Goal: Task Accomplishment & Management: Use online tool/utility

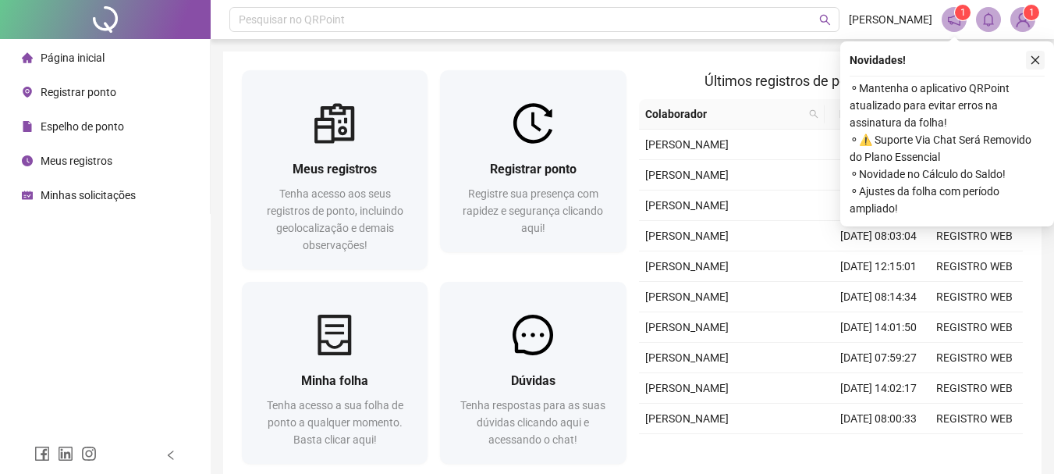
click at [1041, 53] on button "button" at bounding box center [1035, 60] width 19 height 19
click at [1041, 53] on div "Meus registros Tenha acesso aos seus registros de ponto, incluindo geolocalizaç…" at bounding box center [632, 269] width 818 height 437
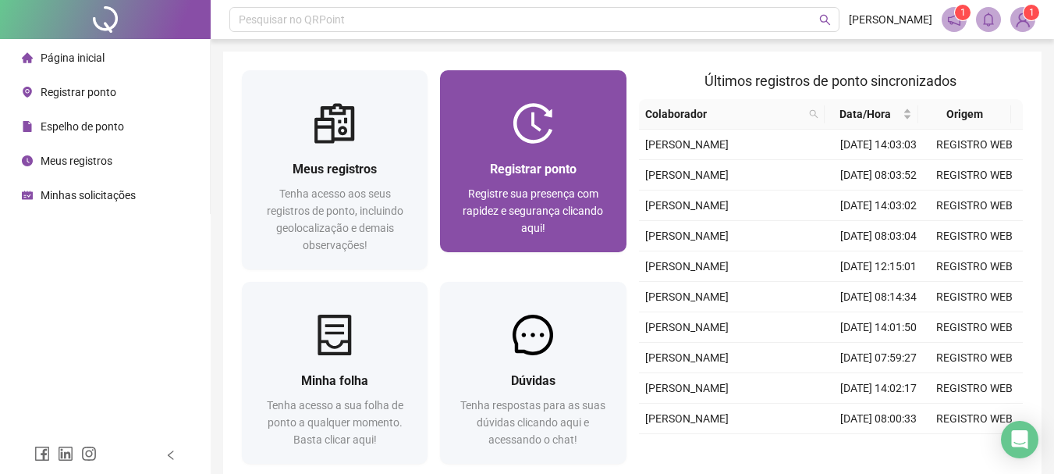
click at [509, 162] on span "Registrar ponto" at bounding box center [533, 168] width 87 height 15
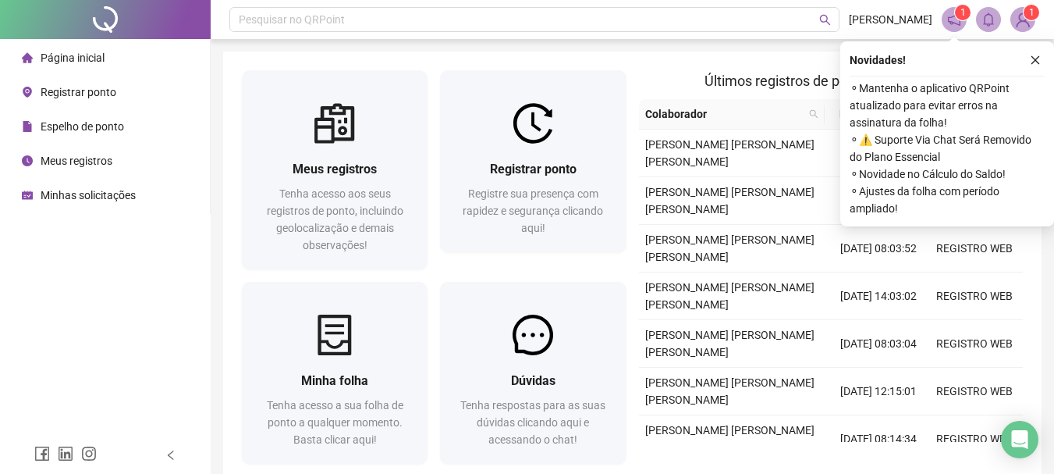
click at [1039, 50] on div "Novidades ! ⚬ Mantenha o aplicativo QRPoint atualizado para evitar erros na ass…" at bounding box center [947, 133] width 214 height 185
click at [1038, 60] on icon "close" at bounding box center [1035, 60] width 11 height 11
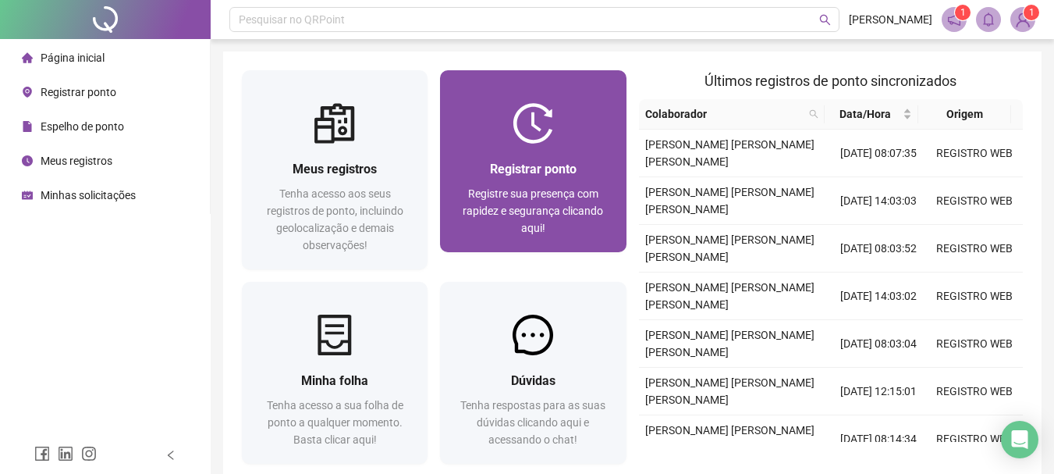
click at [552, 161] on span "Registrar ponto" at bounding box center [533, 168] width 87 height 15
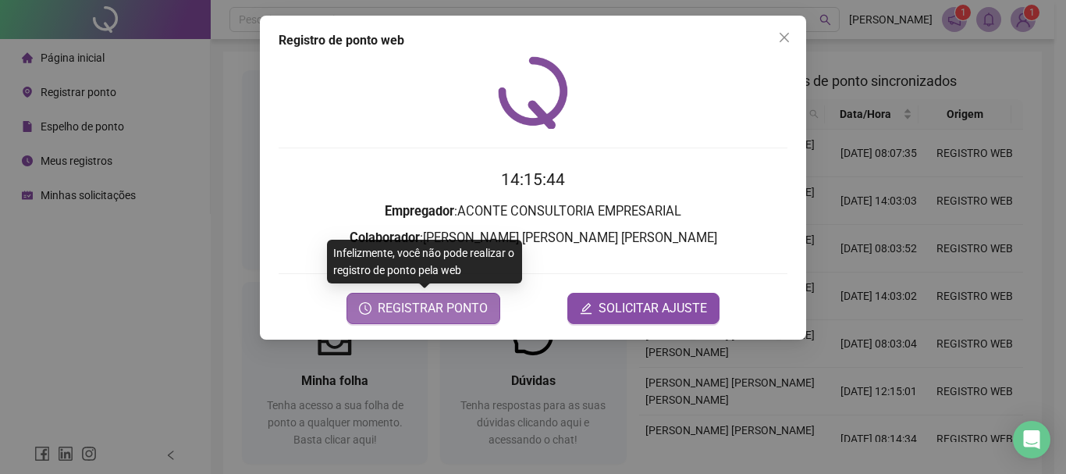
click at [451, 301] on span "REGISTRAR PONTO" at bounding box center [433, 308] width 110 height 19
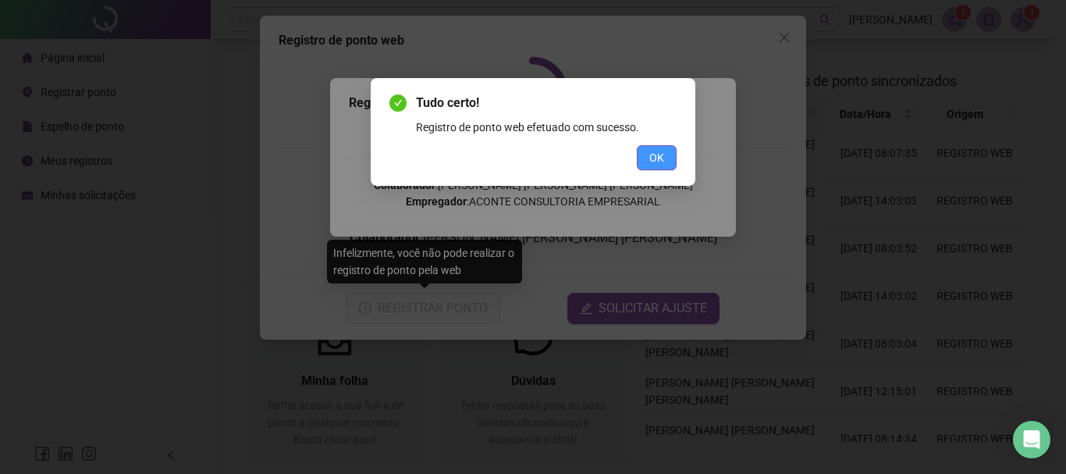
click at [669, 152] on button "OK" at bounding box center [657, 157] width 40 height 25
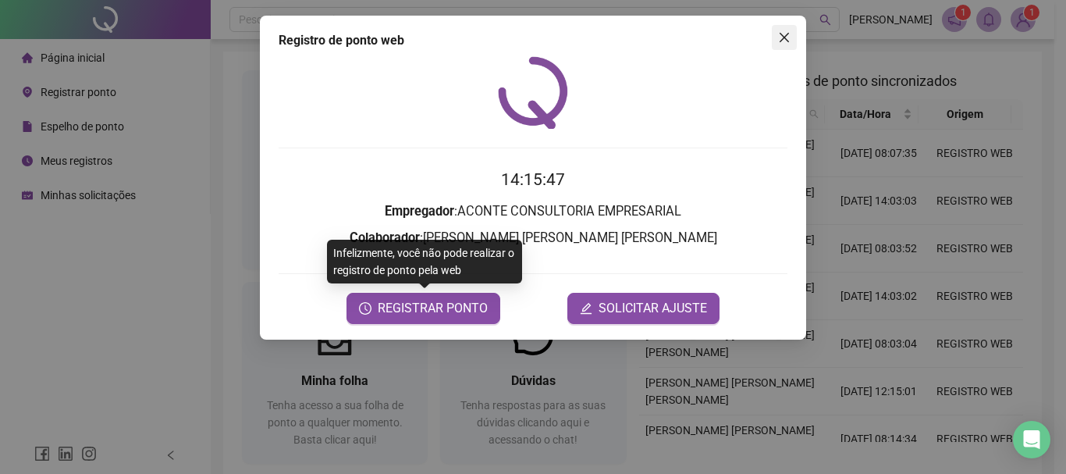
click at [789, 41] on icon "close" at bounding box center [783, 37] width 9 height 9
